Goal: Check status

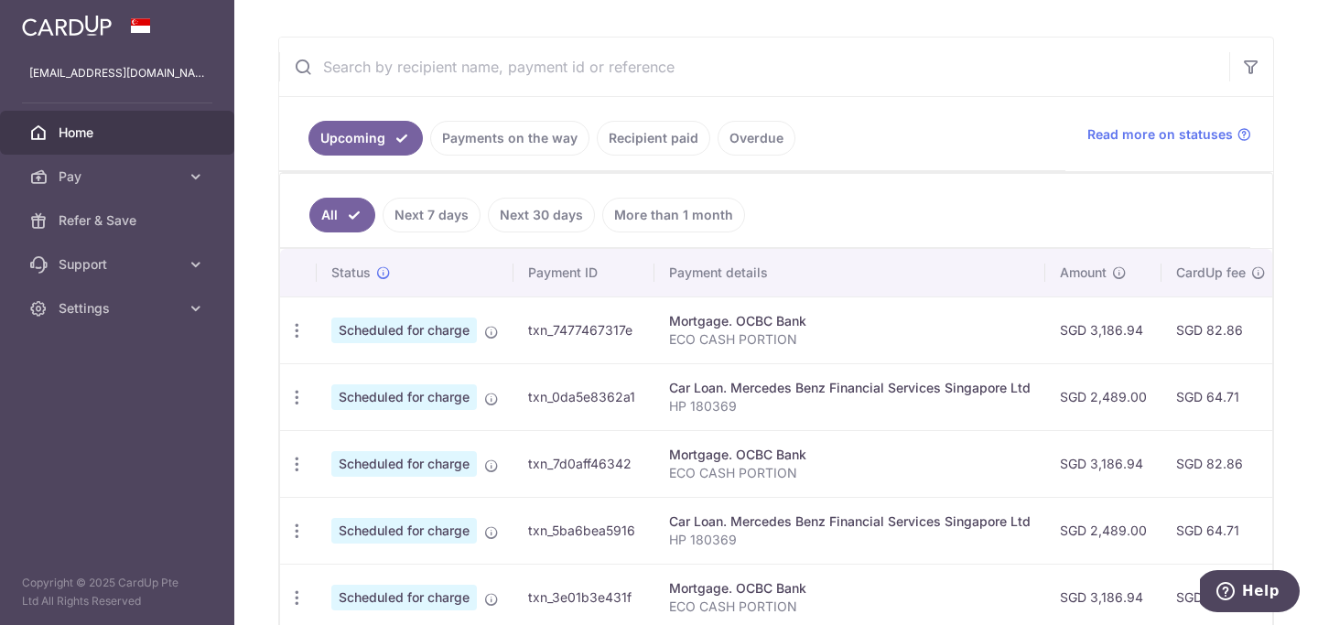
scroll to position [319, 0]
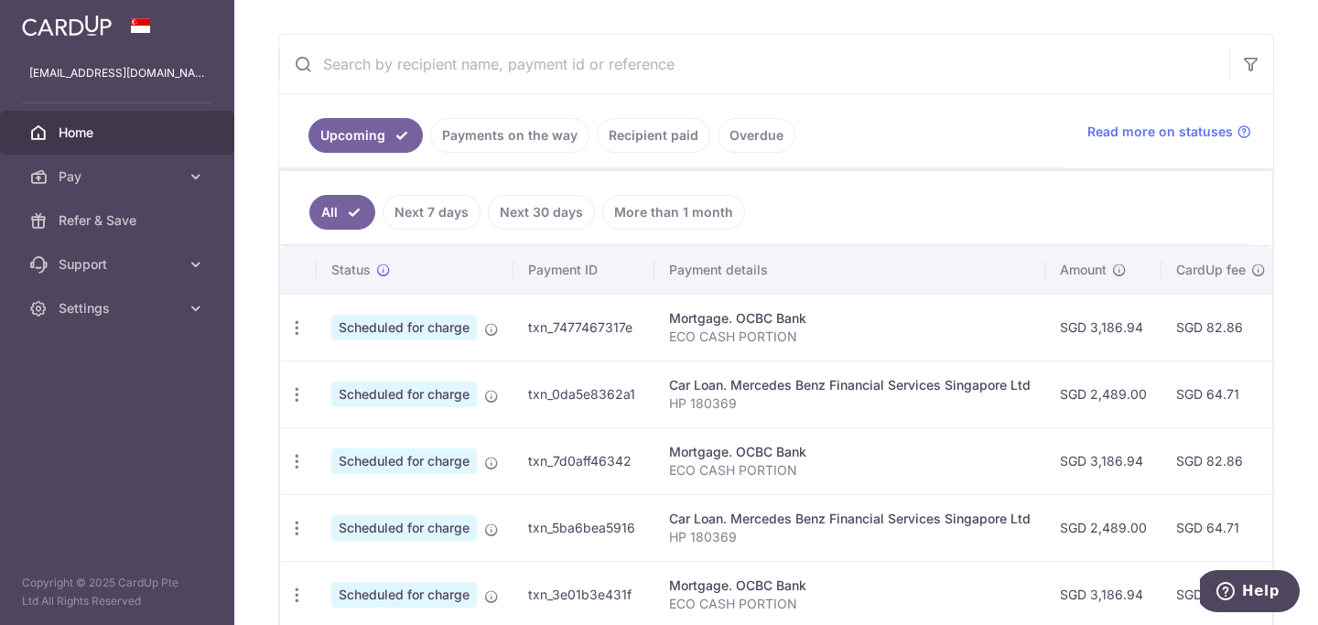
click at [654, 142] on link "Recipient paid" at bounding box center [654, 135] width 114 height 35
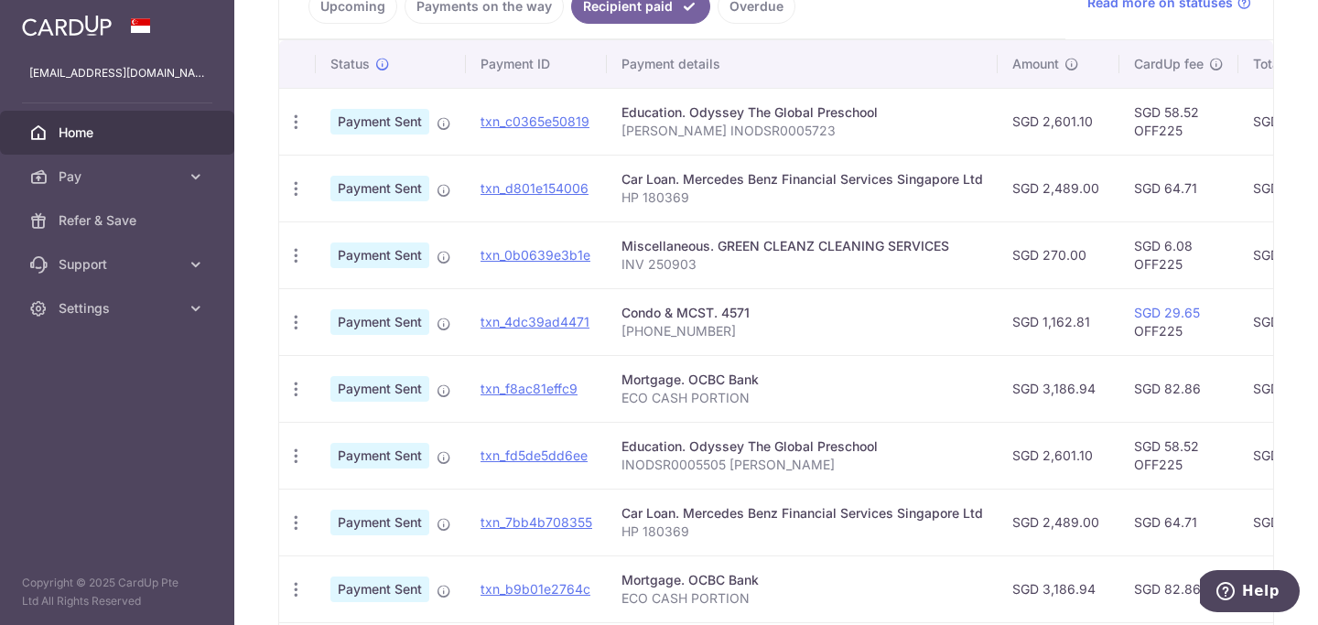
scroll to position [452, 0]
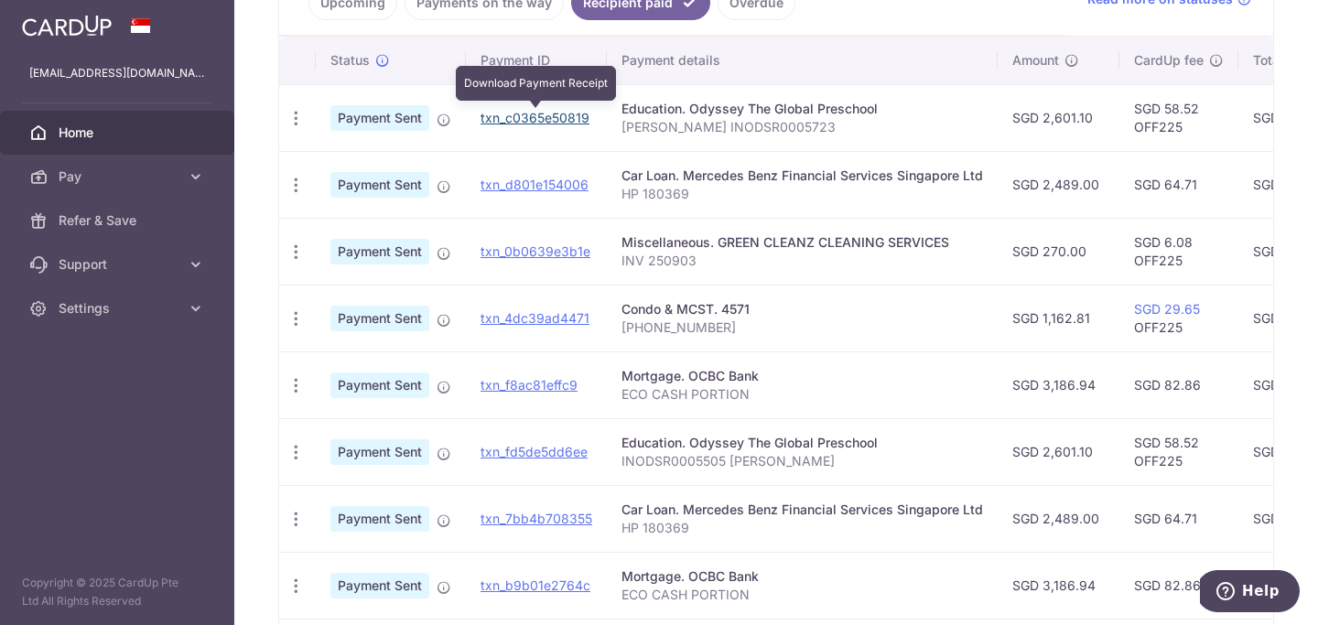
click at [570, 115] on link "txn_c0365e50819" at bounding box center [535, 118] width 109 height 16
